Goal: Navigation & Orientation: Find specific page/section

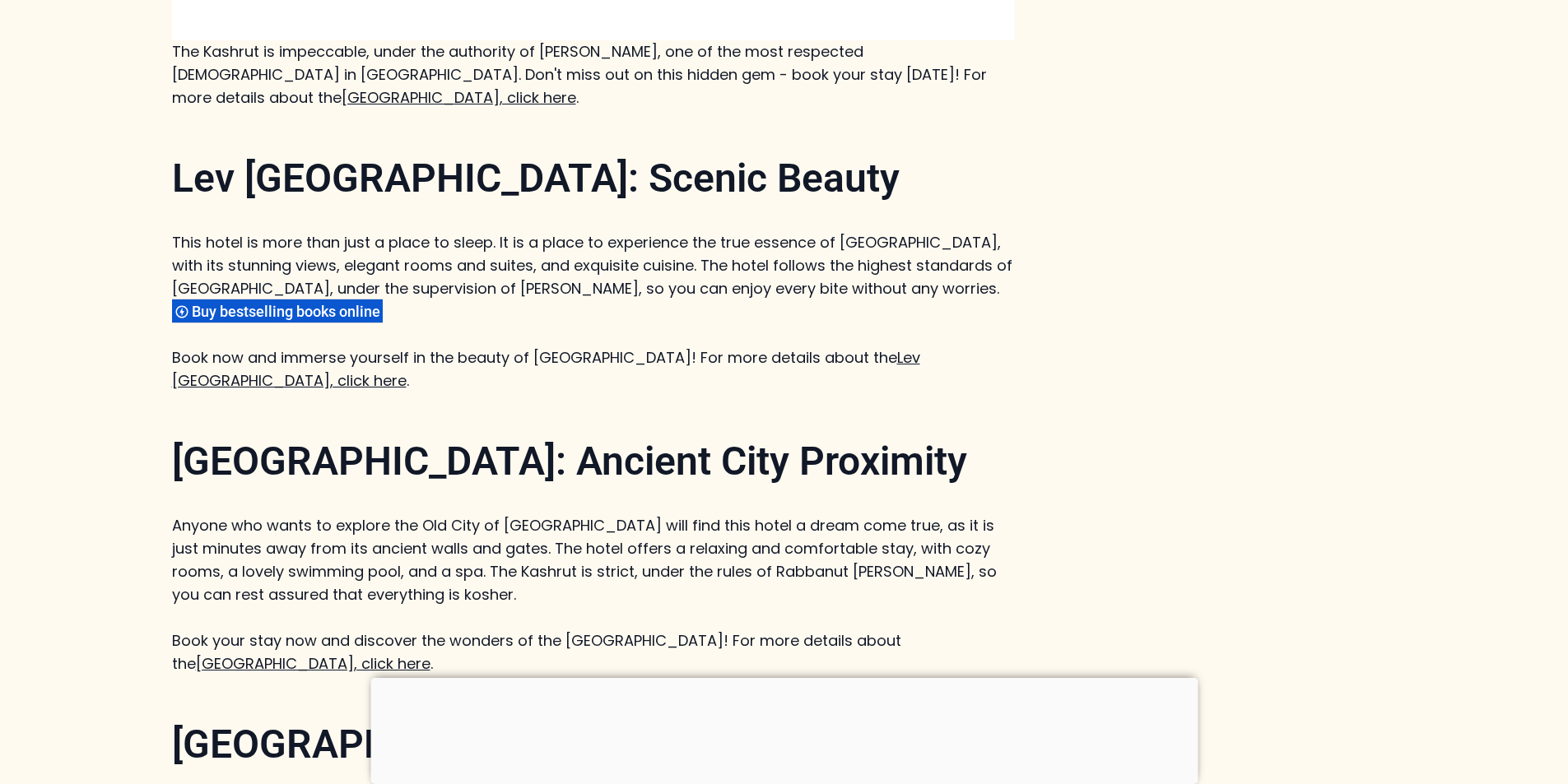
scroll to position [3291, 0]
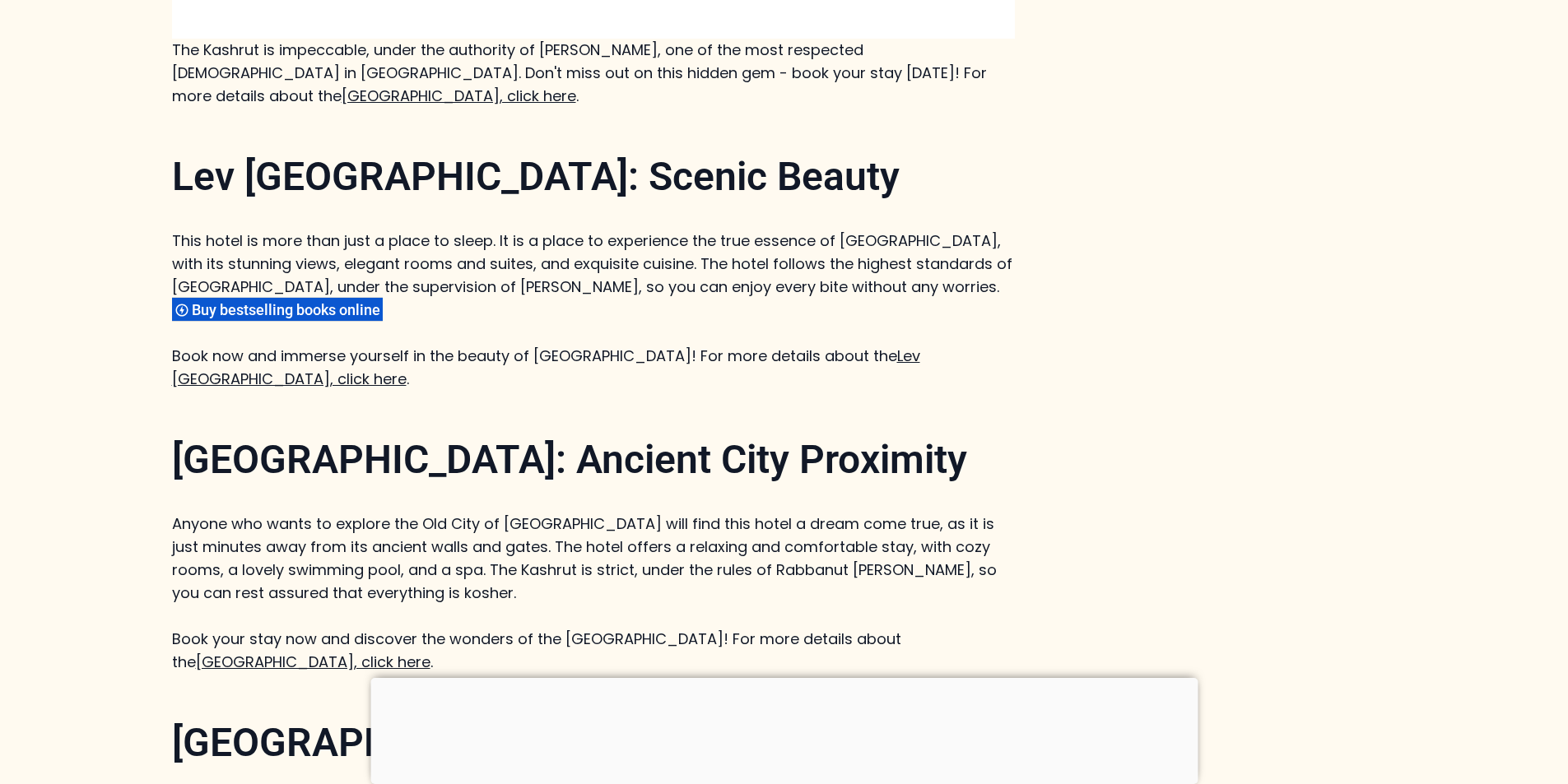
click at [430, 652] on link "Ramada Hotel, click here" at bounding box center [313, 662] width 235 height 21
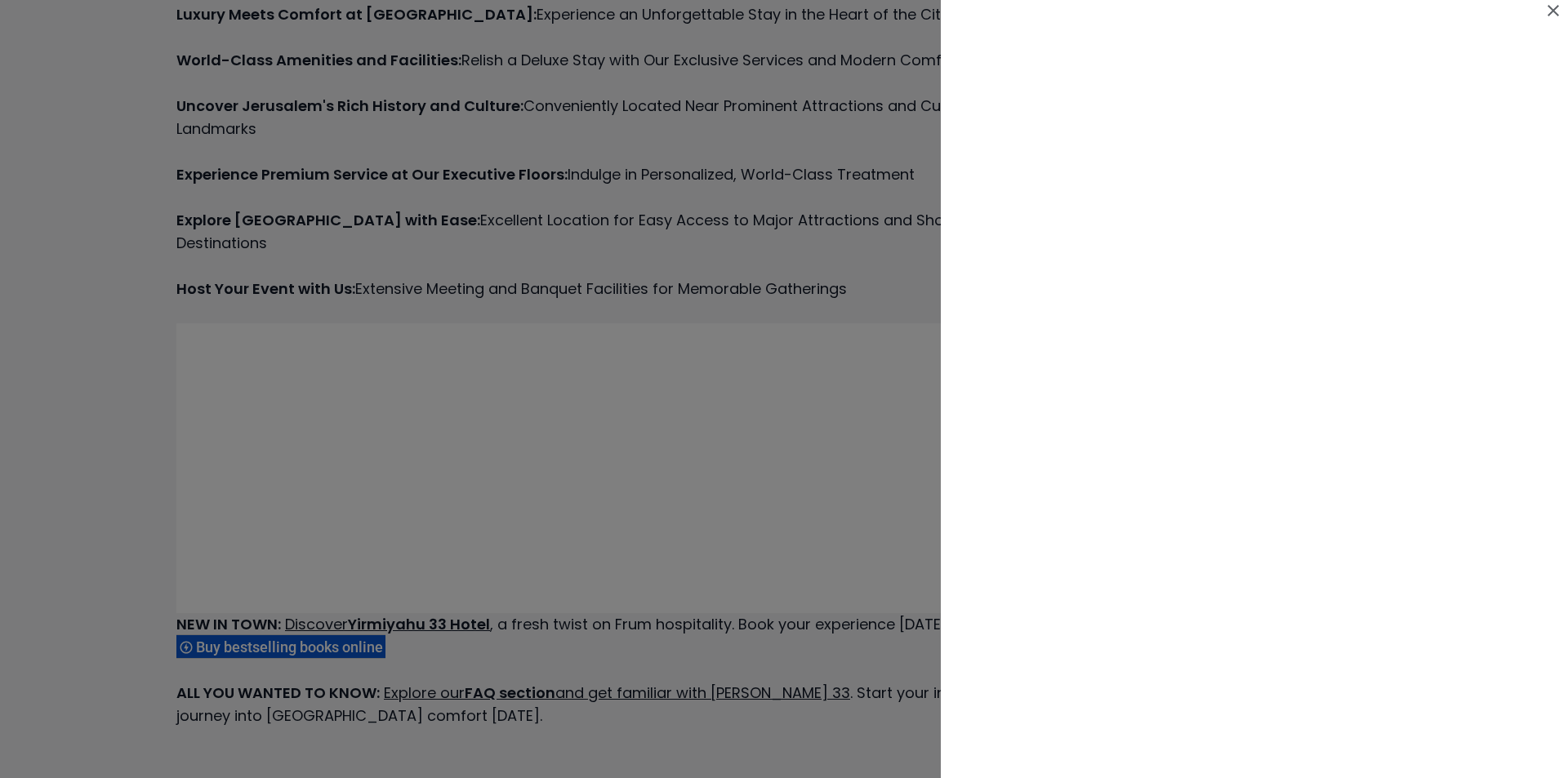
click at [1548, 5] on icon at bounding box center [1553, 11] width 20 height 20
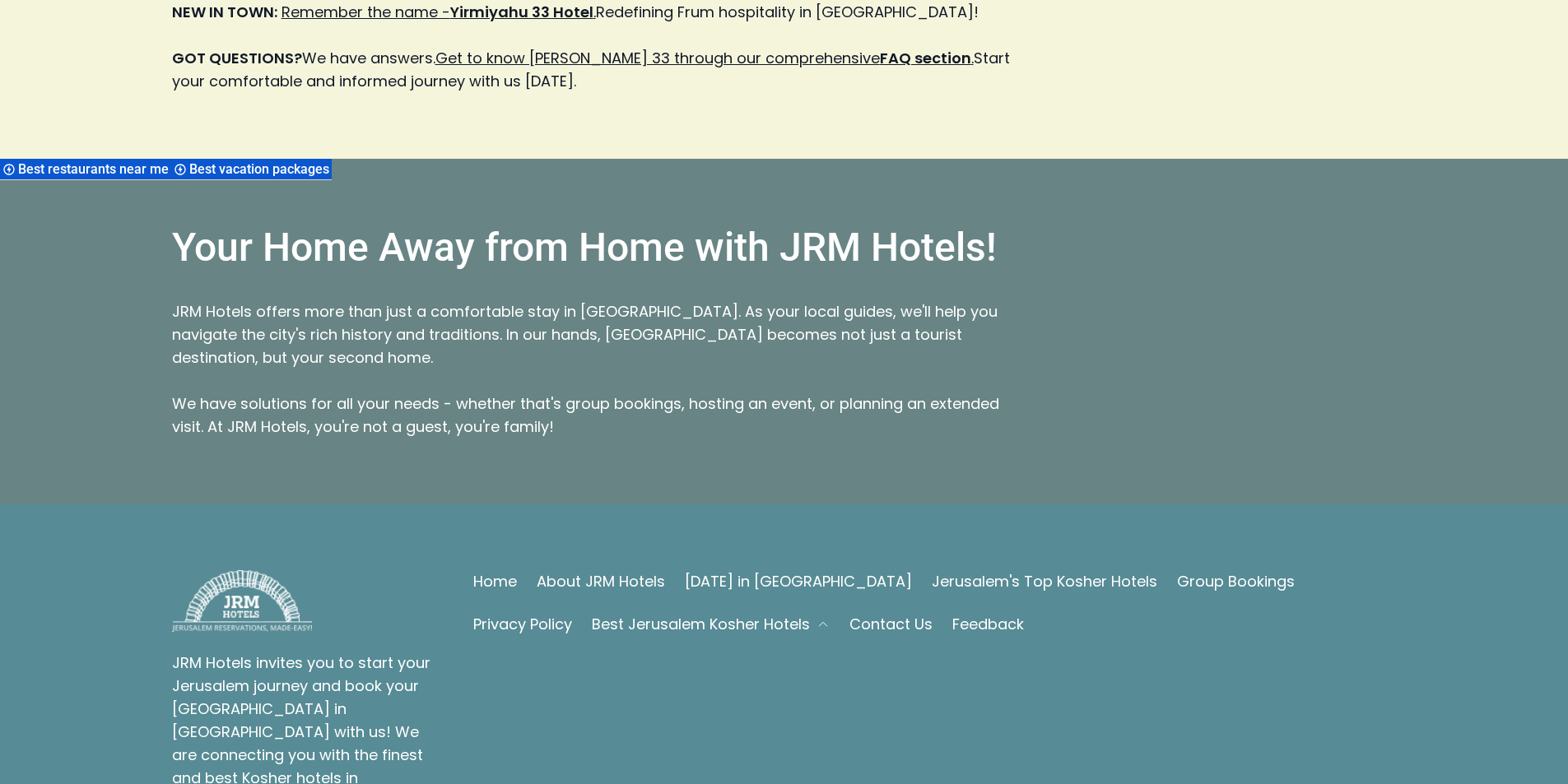
scroll to position [3127, 0]
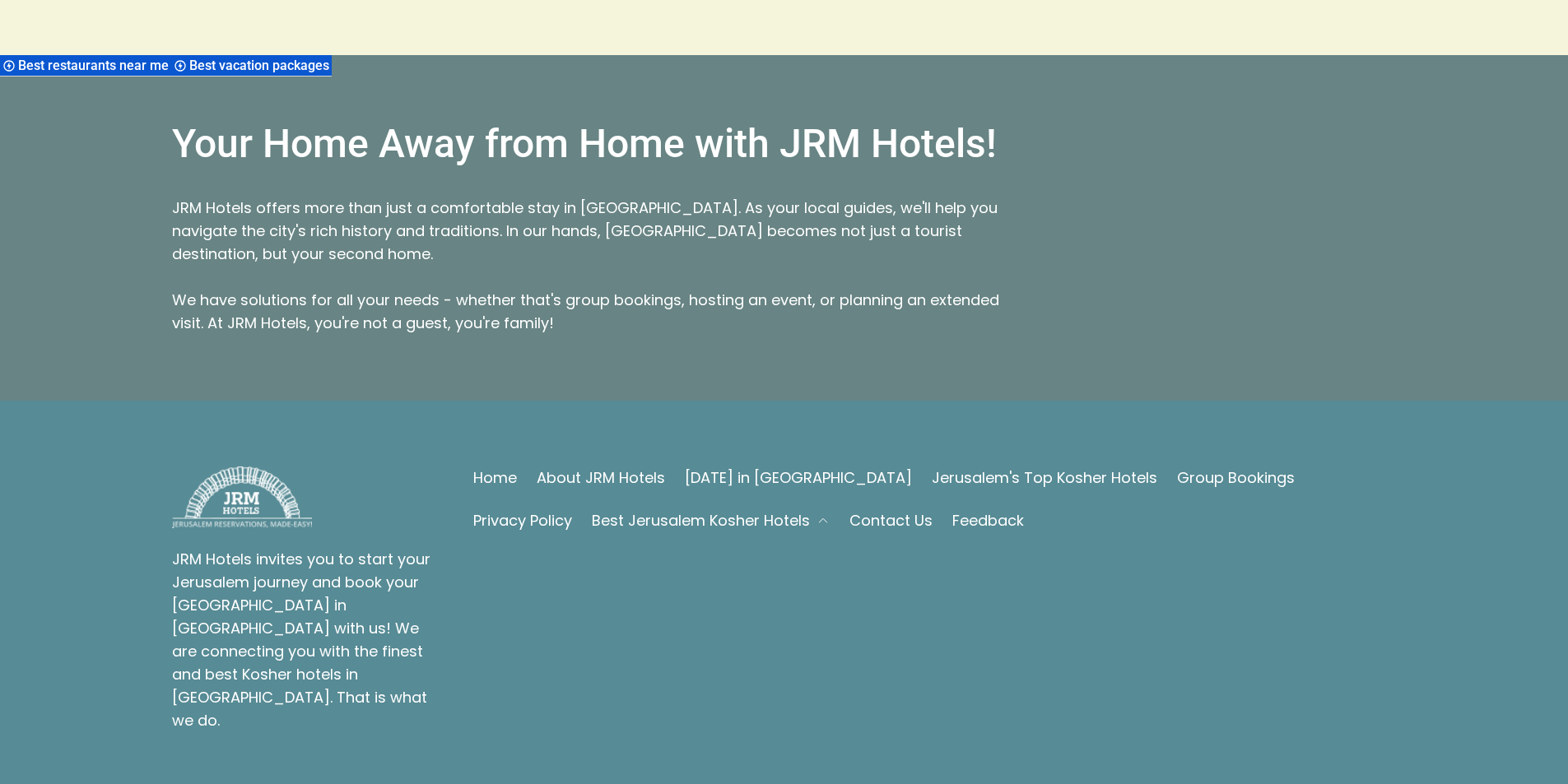
click at [605, 467] on link "About JRM Hotels" at bounding box center [600, 478] width 128 height 23
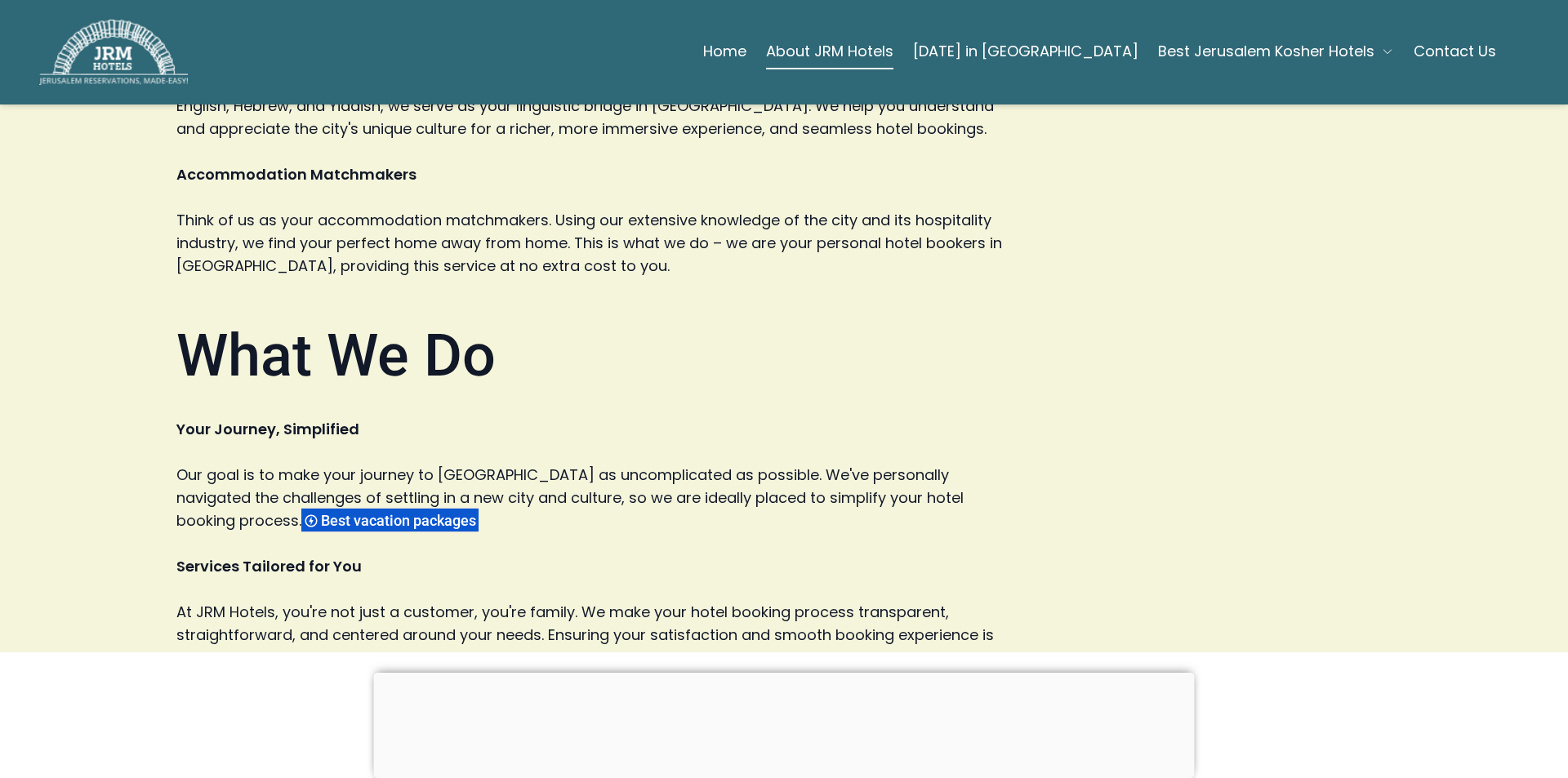
scroll to position [735, 0]
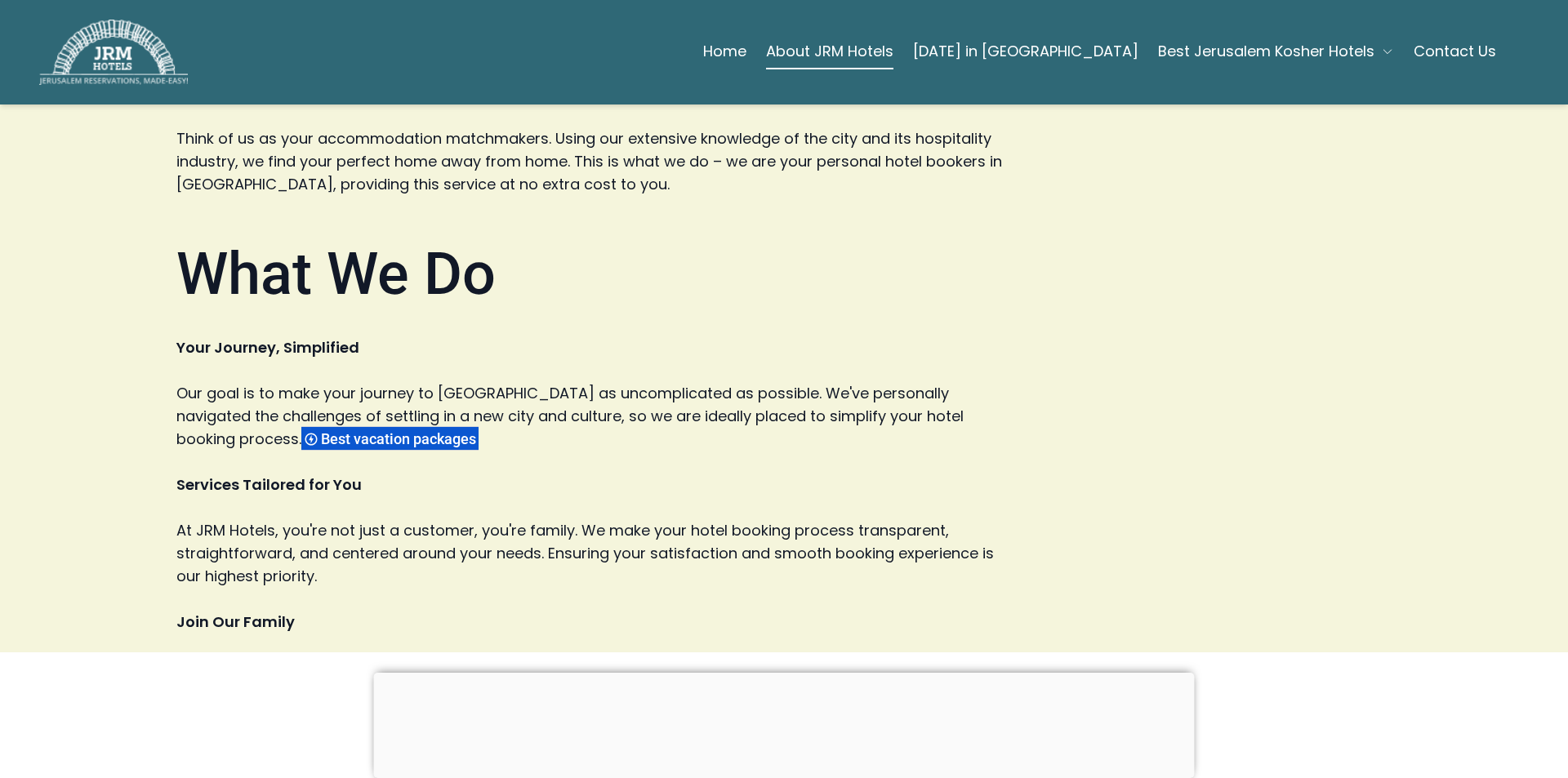
click at [321, 434] on span "Best vacation packages" at bounding box center [400, 438] width 160 height 17
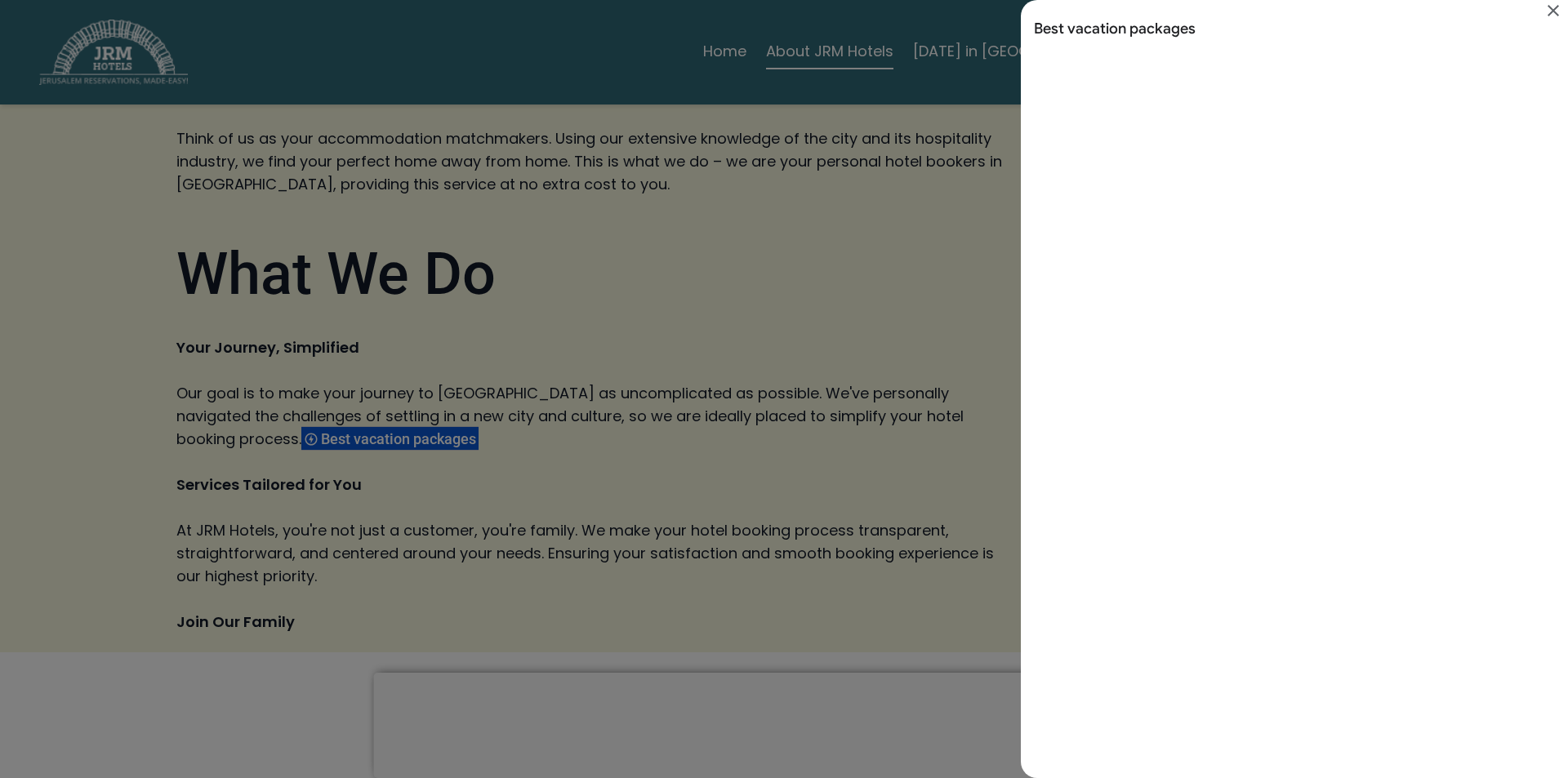
scroll to position [0, 0]
click at [1554, 7] on icon "Close" at bounding box center [1553, 11] width 20 height 20
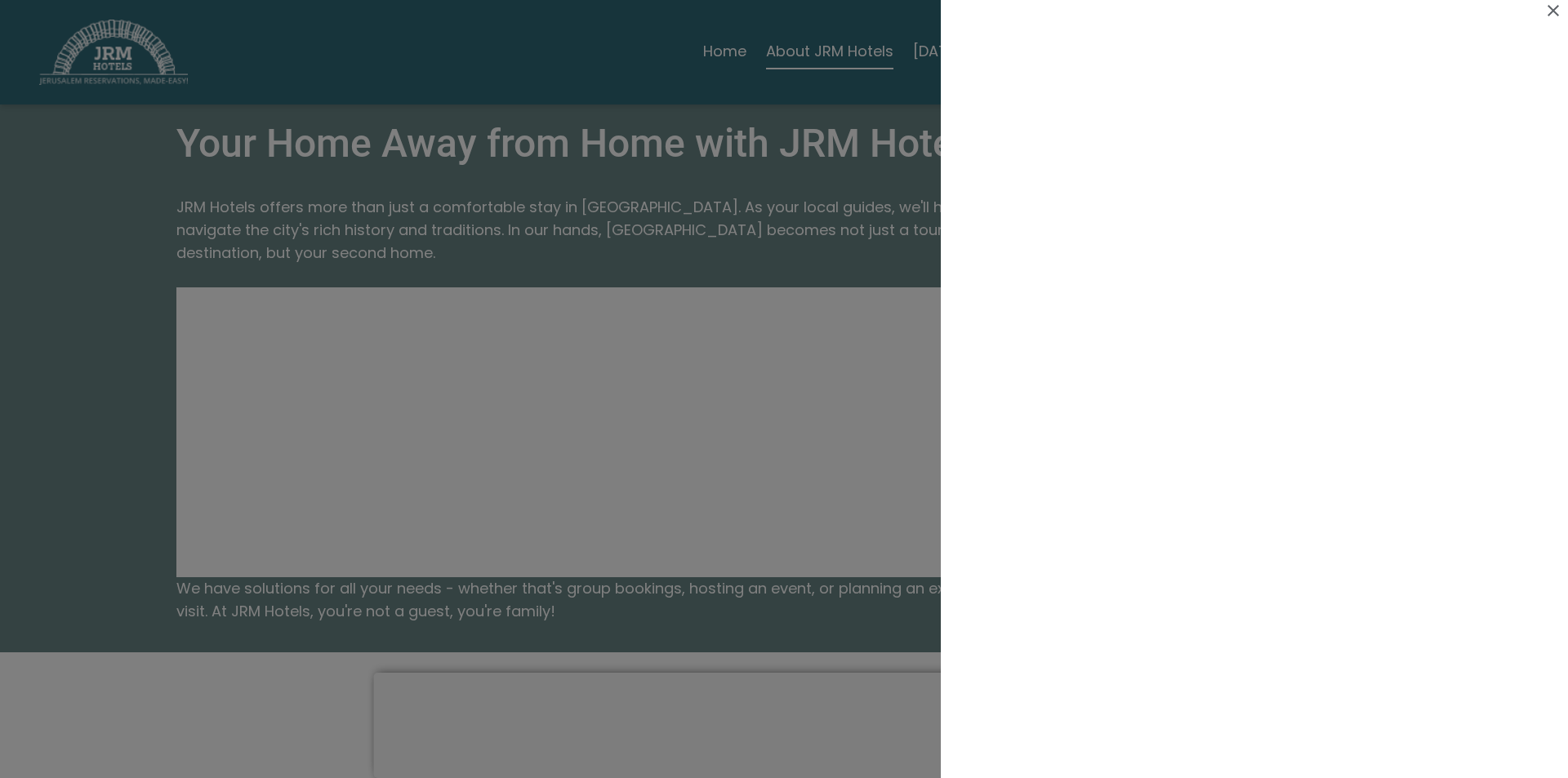
click at [1557, 10] on icon at bounding box center [1553, 11] width 20 height 20
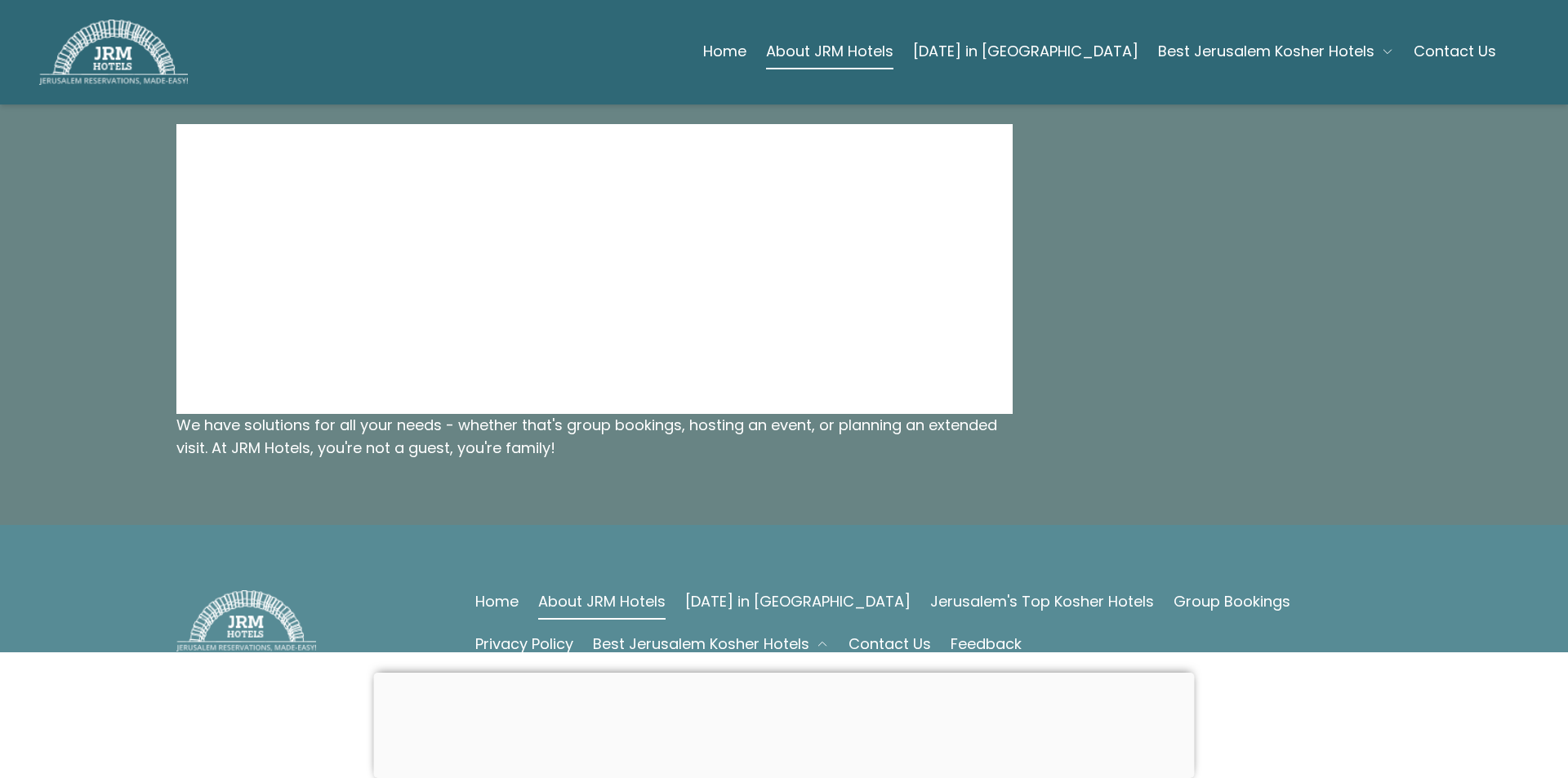
scroll to position [1551, 0]
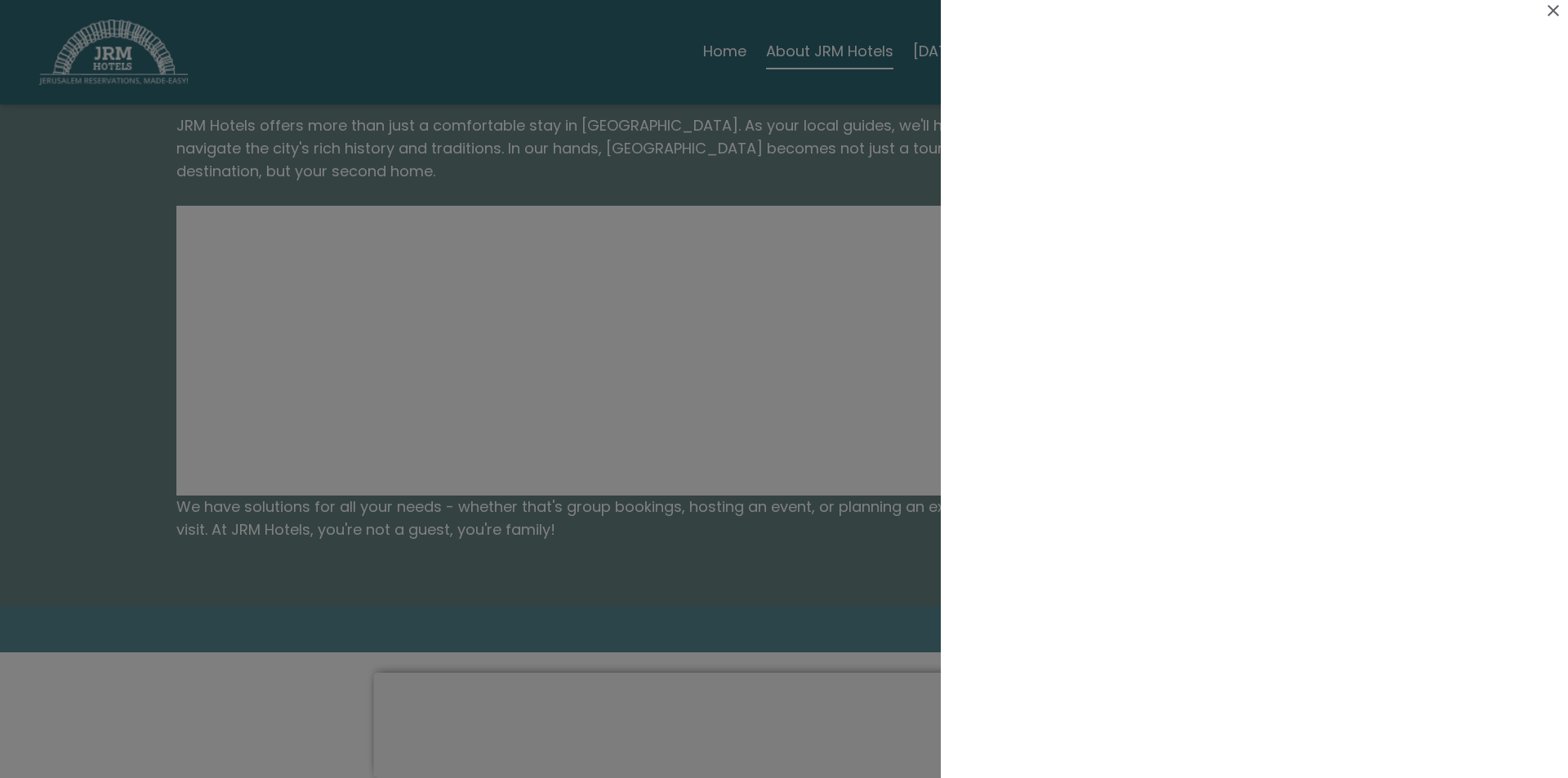
click at [1551, 4] on icon at bounding box center [1553, 11] width 20 height 20
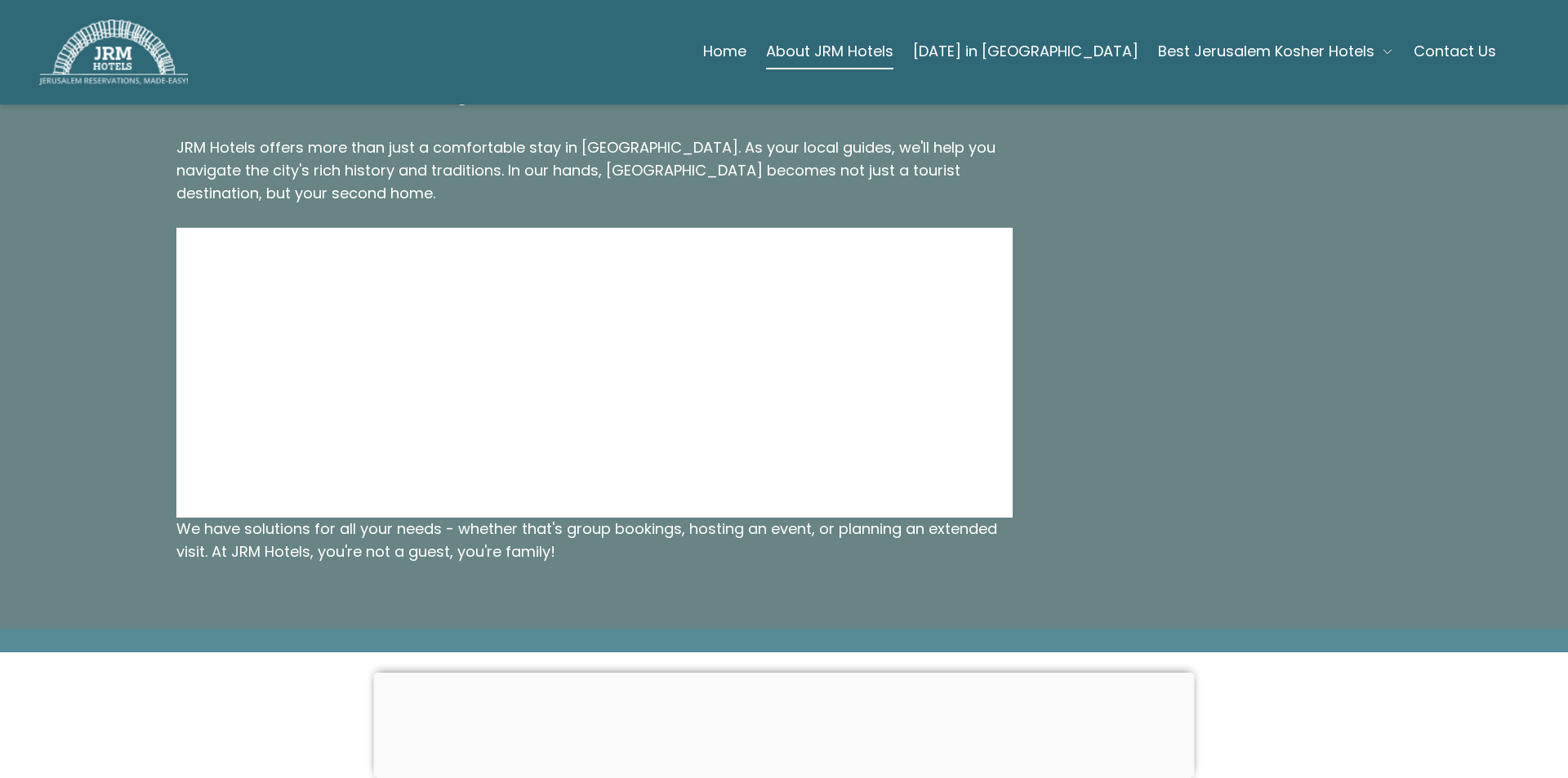
scroll to position [1448, 0]
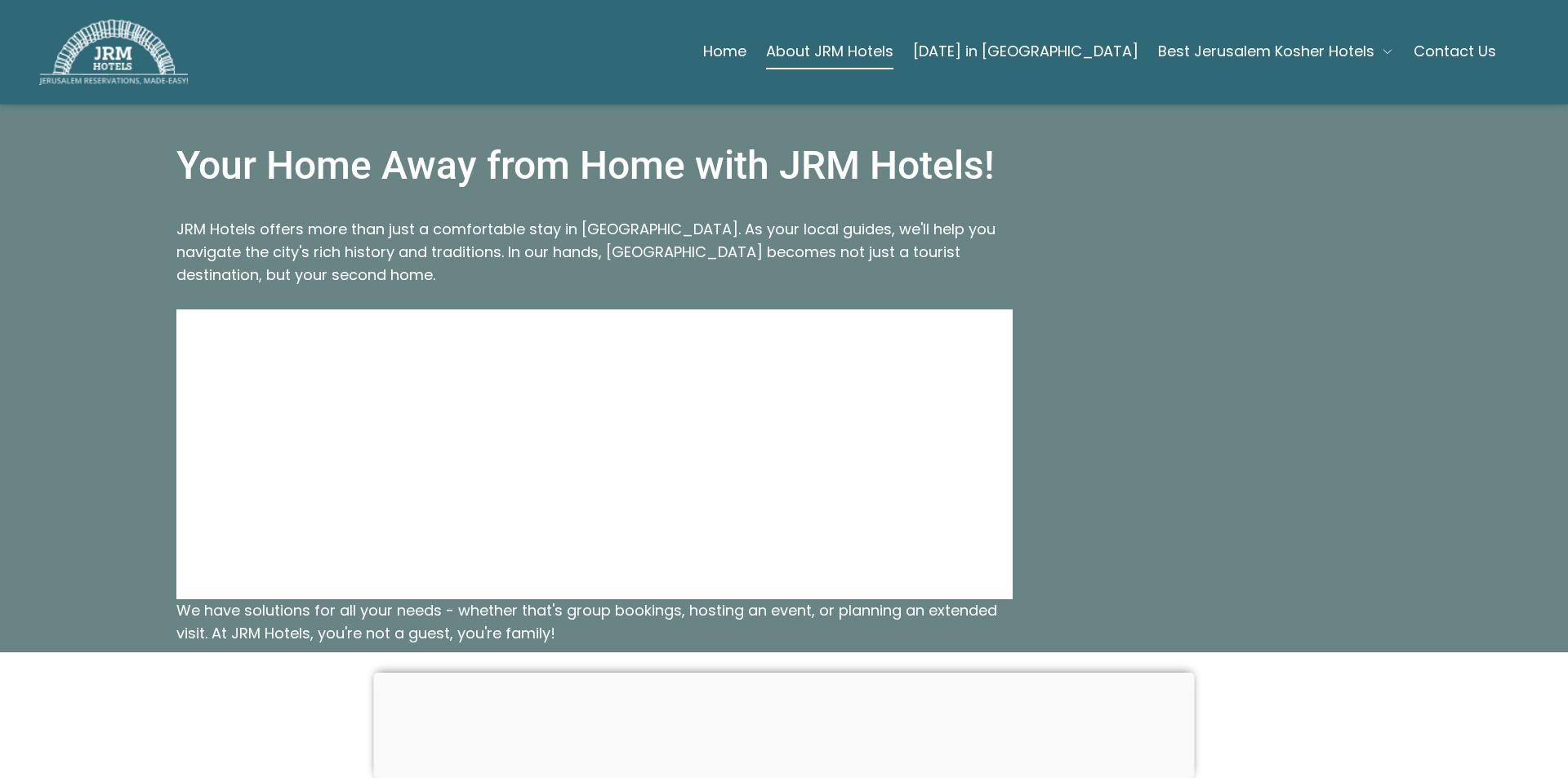
click at [893, 49] on link "About JRM Hotels" at bounding box center [829, 51] width 127 height 33
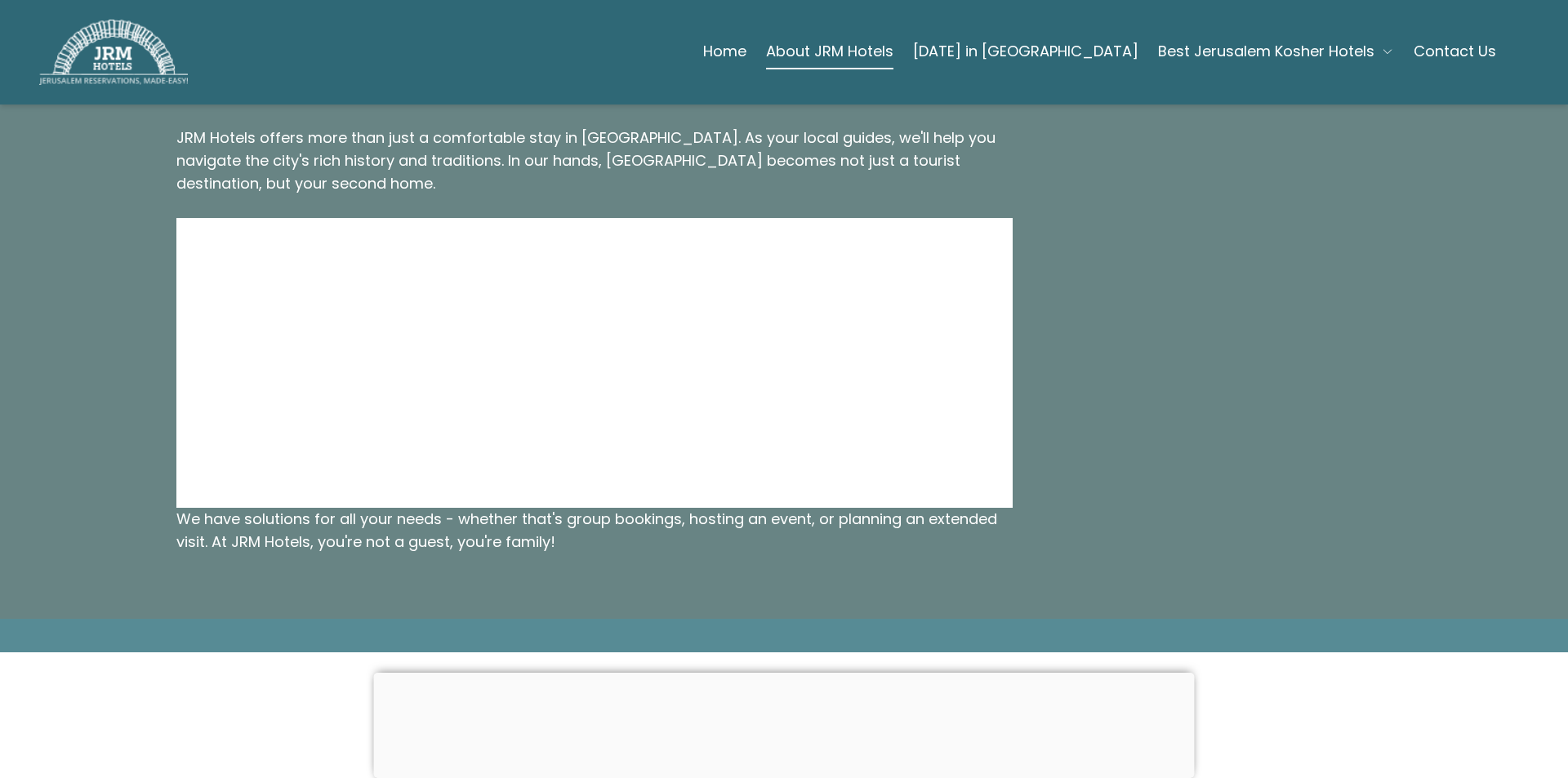
scroll to position [1551, 0]
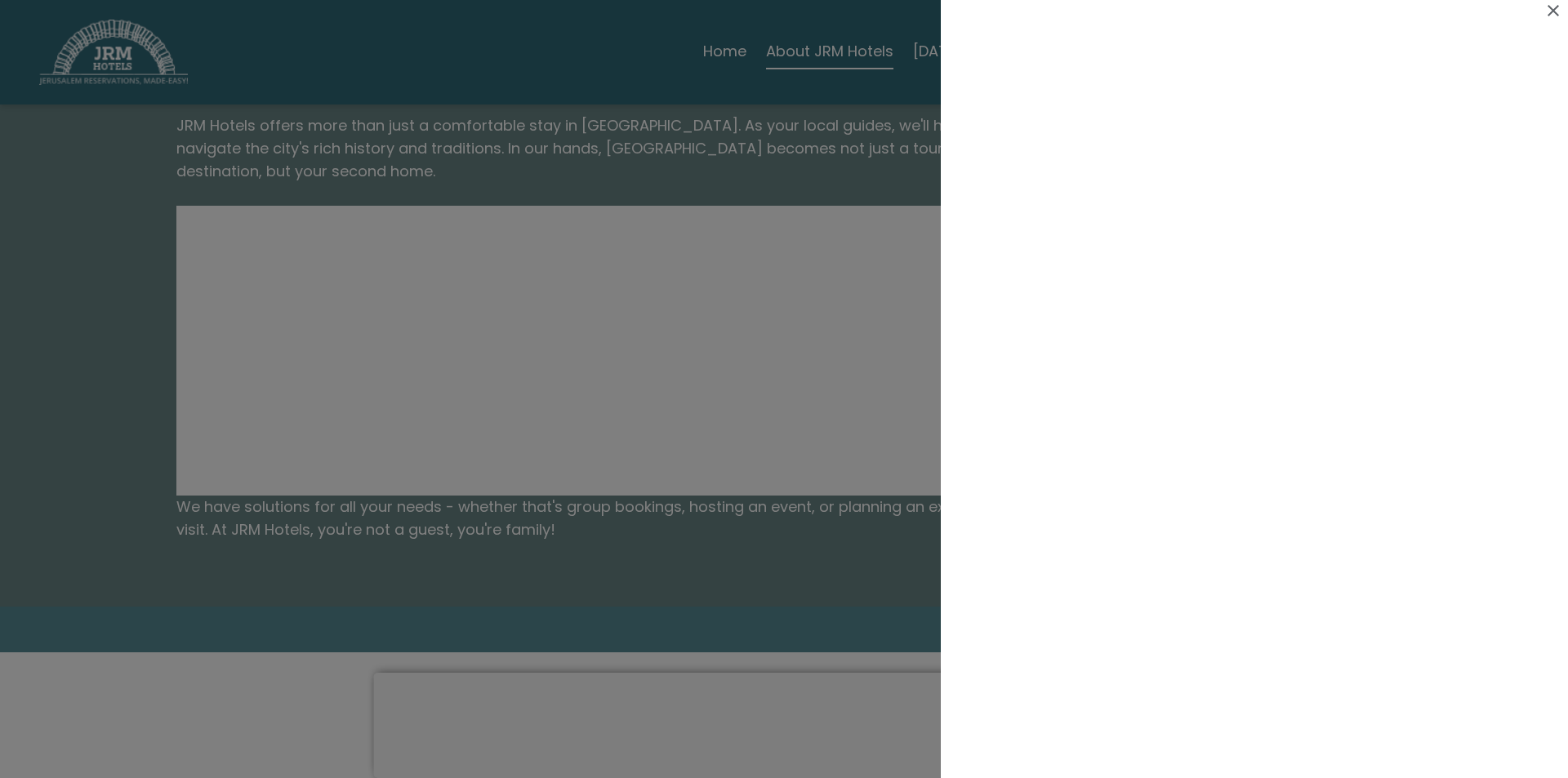
click at [1556, 8] on icon at bounding box center [1553, 11] width 12 height 12
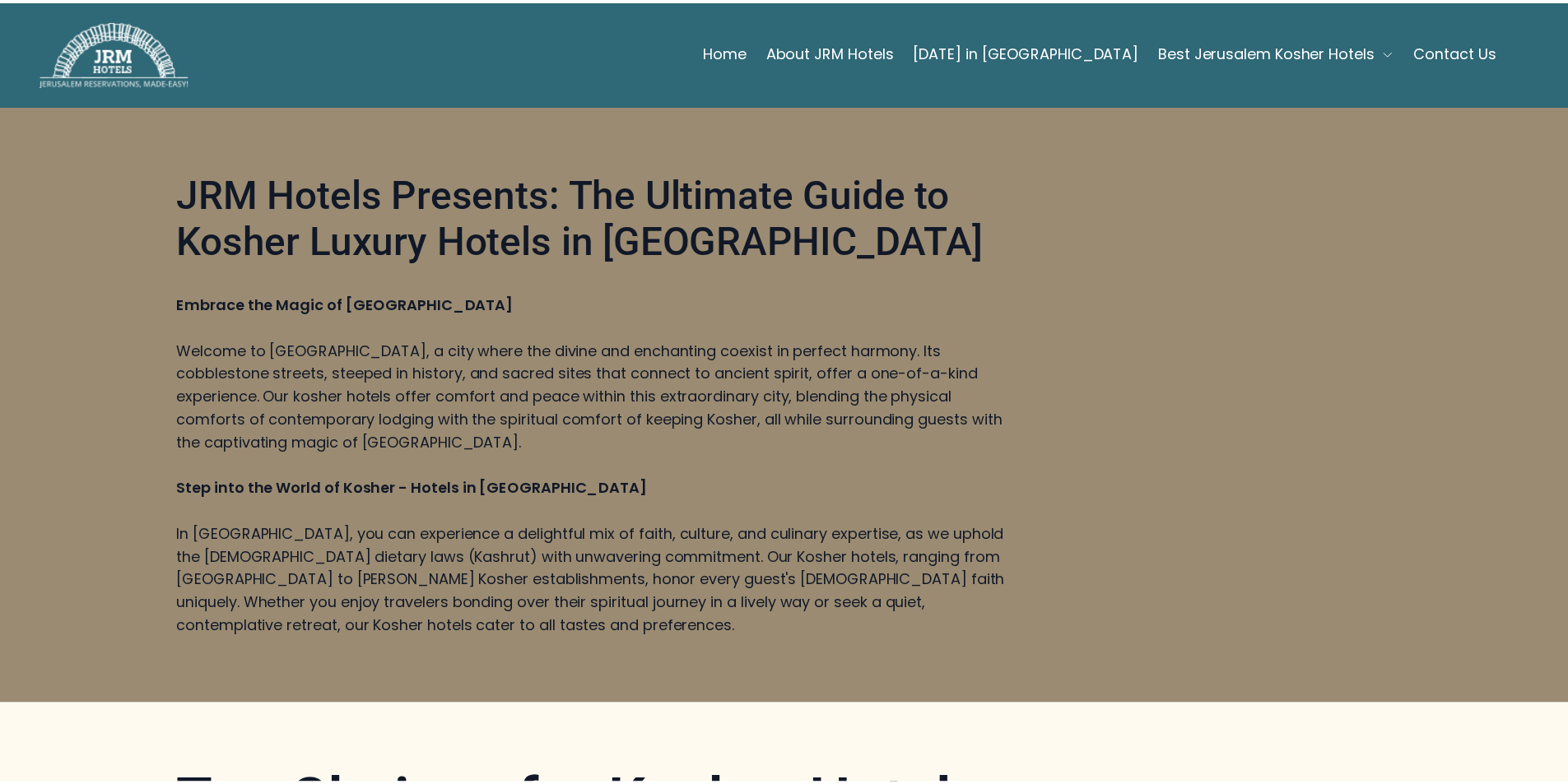
scroll to position [3291, 0]
